Goal: Task Accomplishment & Management: Manage account settings

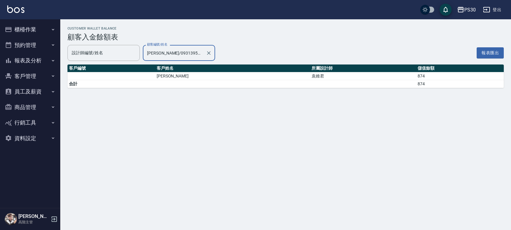
click at [36, 73] on button "客戶管理" at bounding box center [29, 76] width 55 height 16
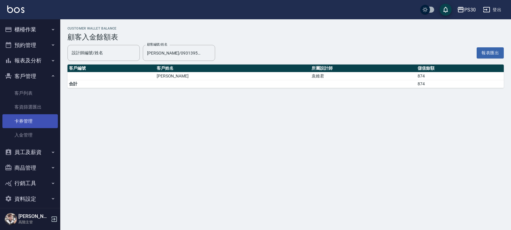
scroll to position [6, 0]
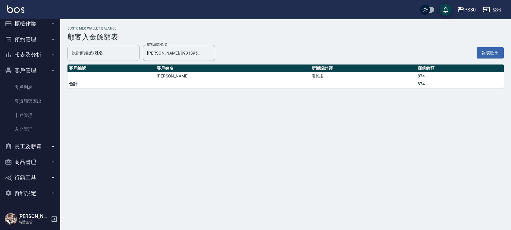
click at [33, 143] on button "員工及薪資" at bounding box center [29, 147] width 55 height 16
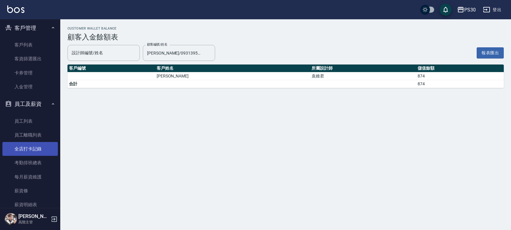
scroll to position [86, 0]
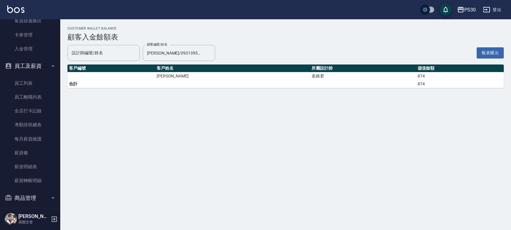
click at [40, 67] on button "員工及薪資" at bounding box center [29, 66] width 55 height 16
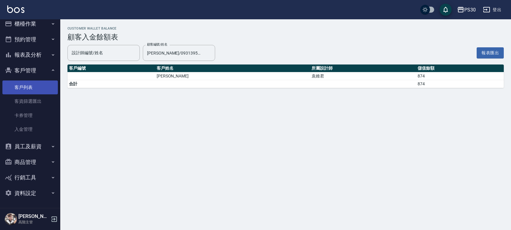
scroll to position [6, 0]
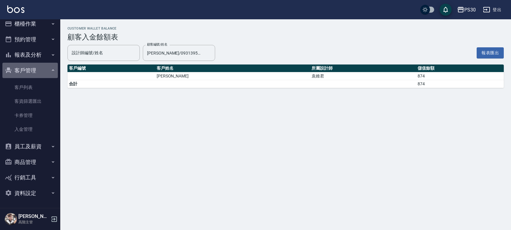
click at [35, 72] on button "客戶管理" at bounding box center [29, 71] width 55 height 16
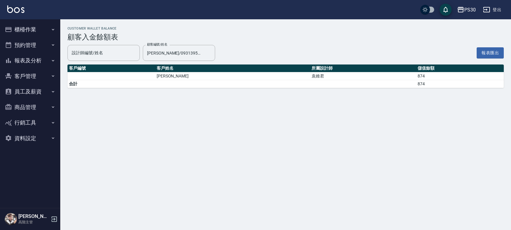
click at [37, 108] on button "商品管理" at bounding box center [29, 107] width 55 height 16
click at [29, 67] on button "報表及分析" at bounding box center [29, 61] width 55 height 16
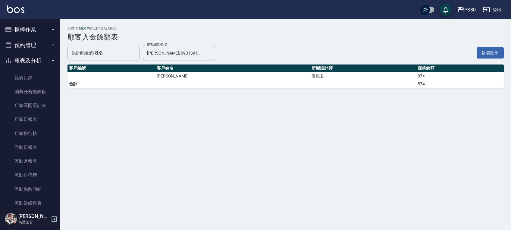
click at [29, 67] on button "報表及分析" at bounding box center [29, 61] width 55 height 16
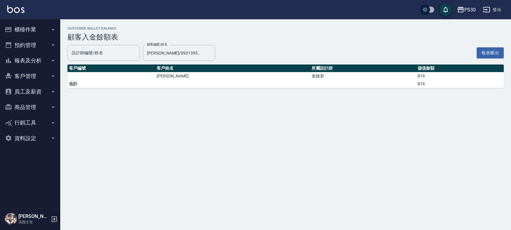
click at [31, 31] on button "櫃檯作業" at bounding box center [29, 30] width 55 height 16
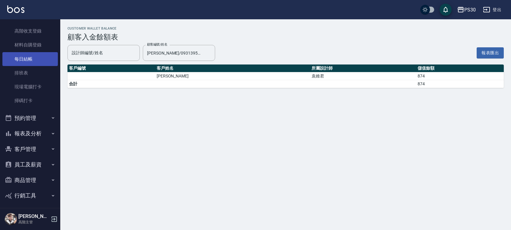
scroll to position [117, 0]
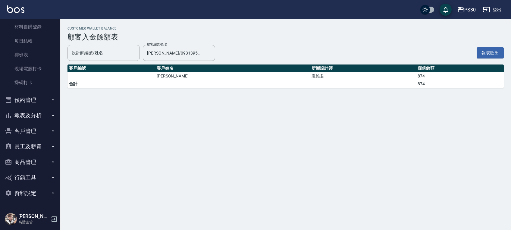
click at [34, 132] on button "客戶管理" at bounding box center [29, 131] width 55 height 16
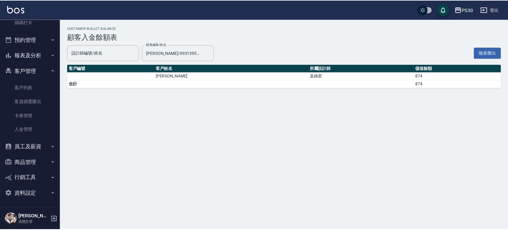
scroll to position [178, 0]
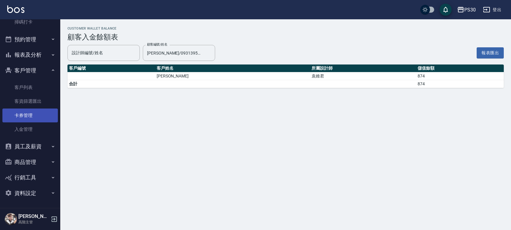
click at [32, 116] on link "卡券管理" at bounding box center [29, 116] width 55 height 14
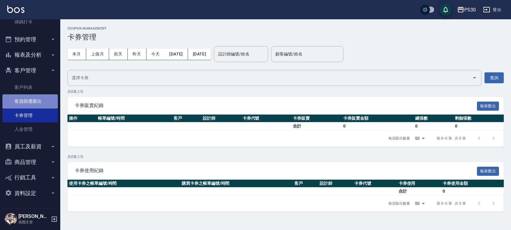
click at [33, 103] on link "客資篩選匯出" at bounding box center [29, 101] width 55 height 14
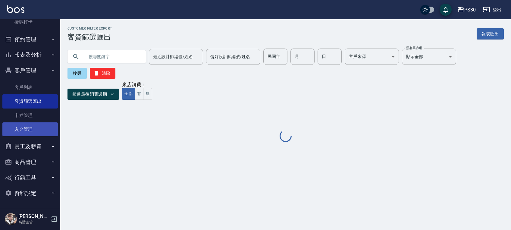
click at [33, 129] on link "入金管理" at bounding box center [29, 129] width 55 height 14
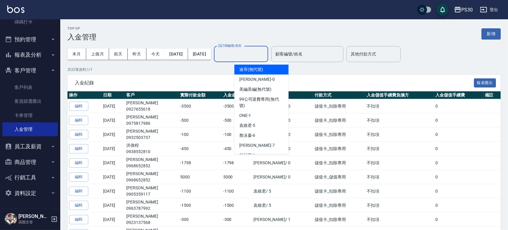
click at [260, 58] on input "設計師編號/姓名" at bounding box center [241, 54] width 49 height 11
click at [300, 55] on input "顧客編號/姓名" at bounding box center [307, 54] width 67 height 11
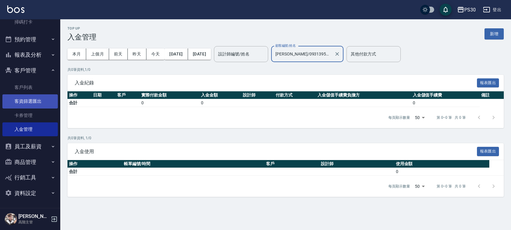
type input "[PERSON_NAME]/0931395399"
click at [24, 103] on link "客資篩選匯出" at bounding box center [29, 101] width 55 height 14
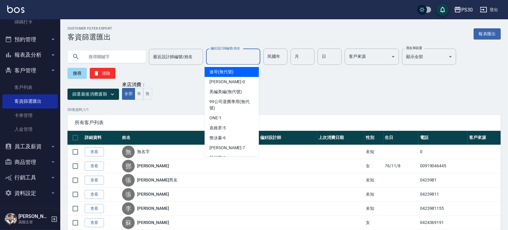
click at [248, 57] on input "偏好設計師編號/姓名" at bounding box center [233, 57] width 49 height 11
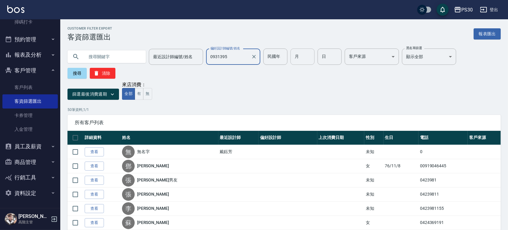
type input "0931395"
click at [16, 82] on link "客戶列表" at bounding box center [29, 87] width 55 height 14
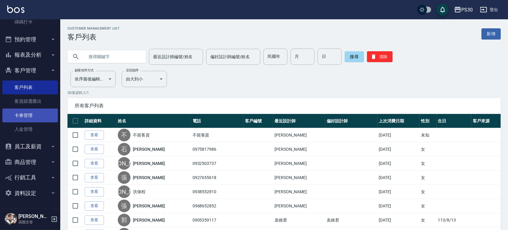
click at [29, 113] on link "卡券管理" at bounding box center [29, 116] width 55 height 14
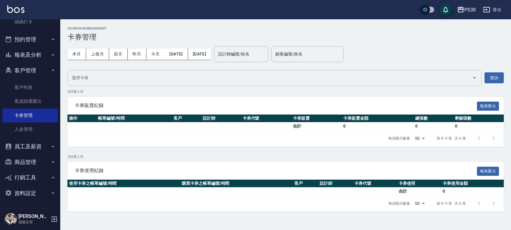
click at [147, 79] on input "text" at bounding box center [270, 78] width 400 height 11
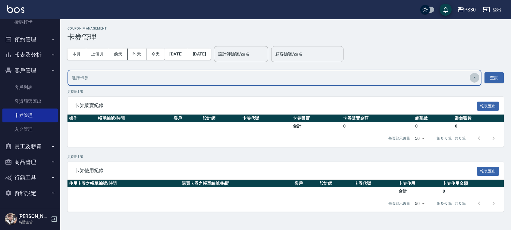
click at [472, 77] on icon "close" at bounding box center [474, 77] width 7 height 7
type input "09"
click at [239, 46] on div "本月 上個月 [DATE] [DATE] [DATE] [DATE] [DATE] 設計師編號/姓名 設計師編號/姓名 顧客編號/姓名 顧客編號/姓名" at bounding box center [286, 54] width 436 height 26
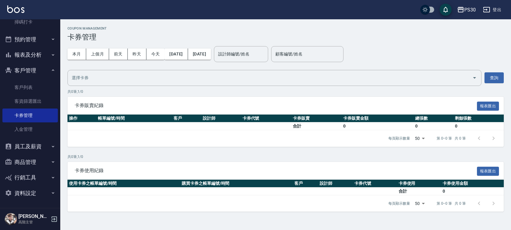
click at [326, 46] on div "本月 上個月 [DATE] [DATE] [DATE] [DATE] [DATE] 設計師編號/姓名 設計師編號/姓名 顧客編號/姓名 顧客編號/姓名" at bounding box center [286, 54] width 436 height 26
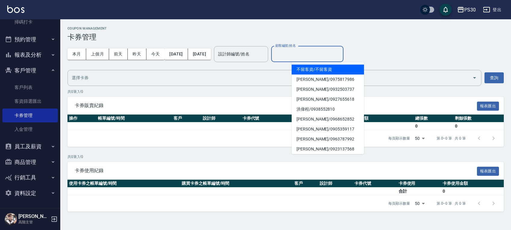
click at [322, 52] on input "顧客編號/姓名" at bounding box center [307, 54] width 67 height 11
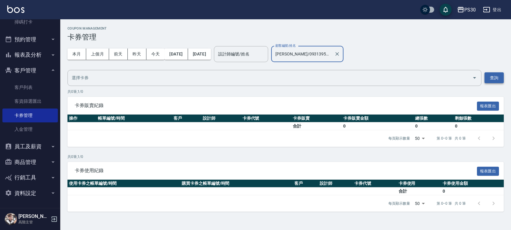
type input "[PERSON_NAME]/0931395399"
click at [495, 78] on button "查詢" at bounding box center [494, 77] width 19 height 11
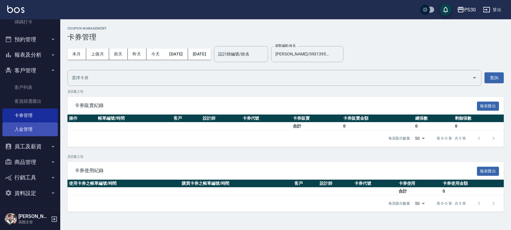
click at [31, 127] on link "入金管理" at bounding box center [29, 129] width 55 height 14
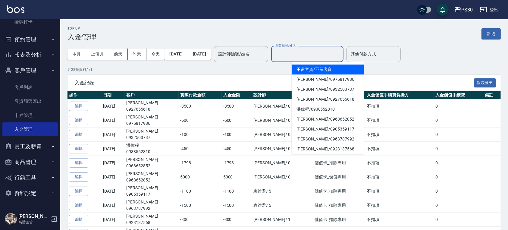
click at [311, 56] on input "顧客編號/姓名" at bounding box center [307, 54] width 67 height 11
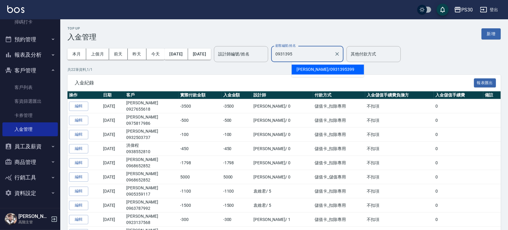
click at [318, 68] on span "[PERSON_NAME]/ 0931395399" at bounding box center [328, 70] width 72 height 10
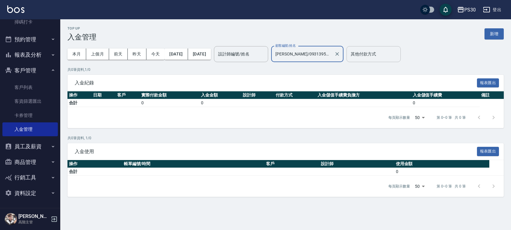
type input "[PERSON_NAME]/0931395399"
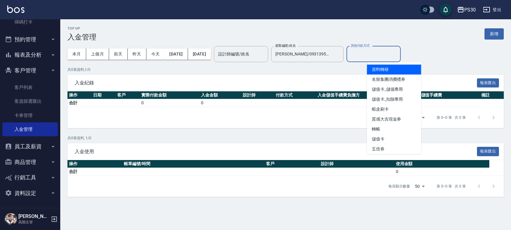
click at [398, 58] on input "其他付款方式" at bounding box center [373, 54] width 49 height 11
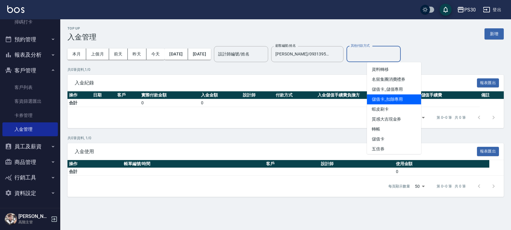
click at [416, 101] on span "儲值卡_扣除專用" at bounding box center [394, 99] width 54 height 10
type input "儲值卡_扣除專用"
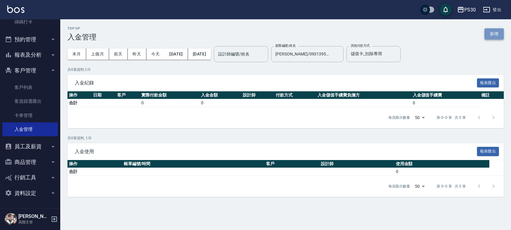
click at [486, 31] on button "新增" at bounding box center [494, 33] width 19 height 11
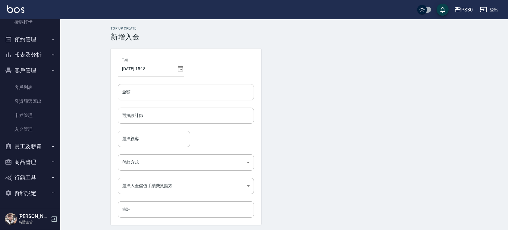
click at [176, 87] on input "金額" at bounding box center [186, 92] width 136 height 16
type input "-499"
click at [181, 114] on input "選擇設計師" at bounding box center [186, 115] width 131 height 11
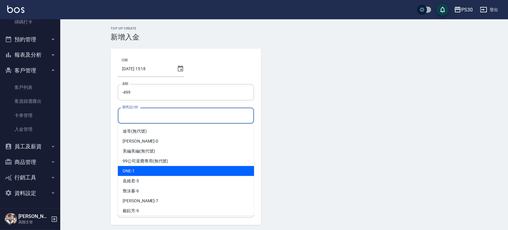
click at [157, 167] on div "ONE -1" at bounding box center [186, 171] width 136 height 10
type input "ONE-1"
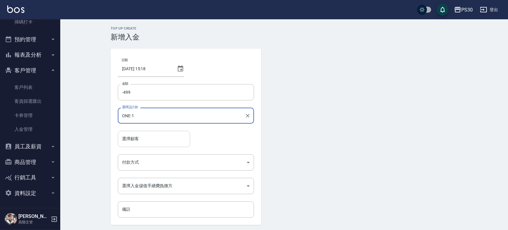
click at [148, 140] on input "選擇顧客" at bounding box center [154, 139] width 67 height 11
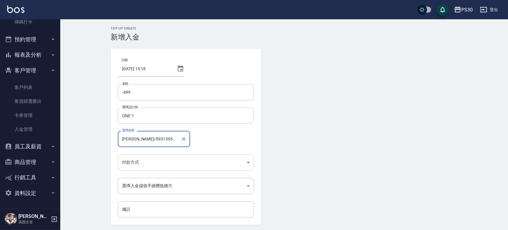
type input "[PERSON_NAME]/0931395399"
click at [151, 155] on body "PS30 登出 櫃檯作業 打帳單 帳單列表 掛單列表 座位開單 營業儀表板 現金收支登錄 高階收支登錄 材料自購登錄 每日結帳 排班表 現場電腦打卡 掃碼打卡…" at bounding box center [254, 125] width 508 height 250
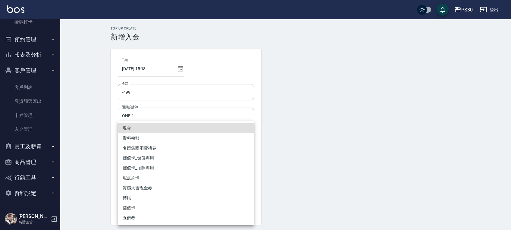
click at [146, 169] on li "儲值卡_扣除專用" at bounding box center [186, 168] width 136 height 10
type input "儲值卡_扣除專用"
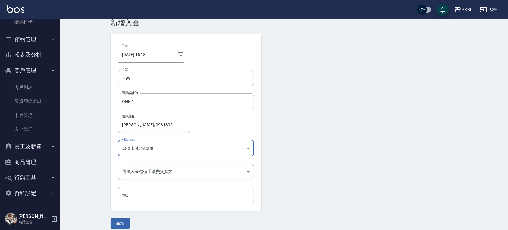
scroll to position [20, 0]
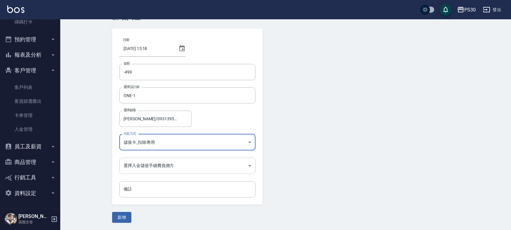
click at [156, 166] on body "PS30 登出 櫃檯作業 打帳單 帳單列表 掛單列表 座位開單 營業儀表板 現金收支登錄 高階收支登錄 材料自購登錄 每日結帳 排班表 現場電腦打卡 掃碼打卡…" at bounding box center [255, 105] width 511 height 250
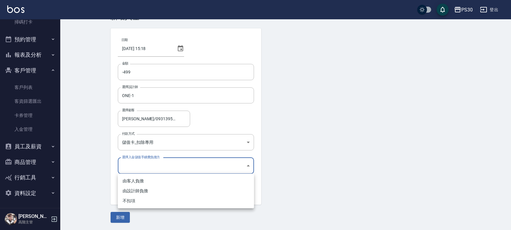
click at [139, 200] on li "不扣項" at bounding box center [186, 201] width 136 height 10
type input "WITHOUTHANDLINGFEE"
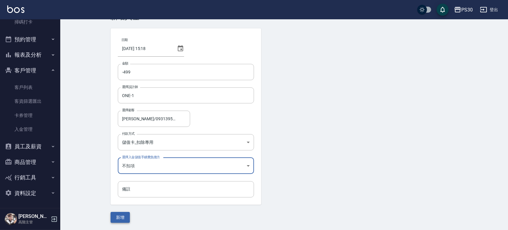
click at [128, 217] on button "新增" at bounding box center [120, 217] width 19 height 11
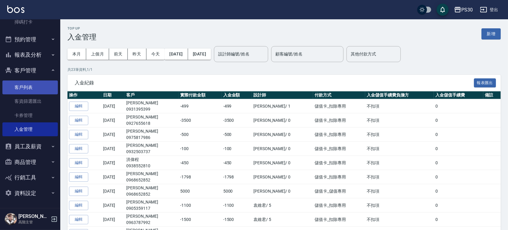
click at [30, 87] on link "客戶列表" at bounding box center [29, 87] width 55 height 14
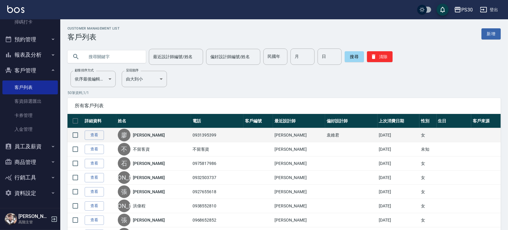
click at [225, 137] on td "0931395399" at bounding box center [217, 135] width 53 height 14
click at [101, 131] on link "查看" at bounding box center [94, 135] width 19 height 9
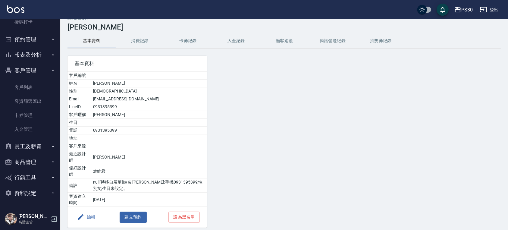
scroll to position [20, 0]
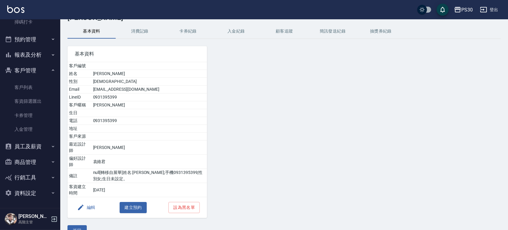
click at [158, 30] on button "消費記錄" at bounding box center [140, 31] width 48 height 14
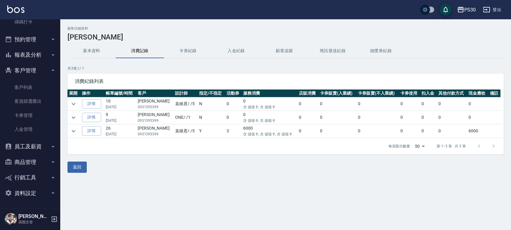
click at [194, 45] on button "卡券紀錄" at bounding box center [188, 51] width 48 height 14
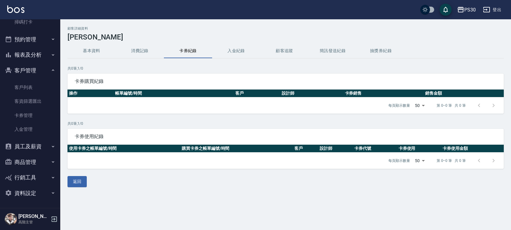
click at [238, 53] on button "入金紀錄" at bounding box center [236, 51] width 48 height 14
